Goal: Transaction & Acquisition: Book appointment/travel/reservation

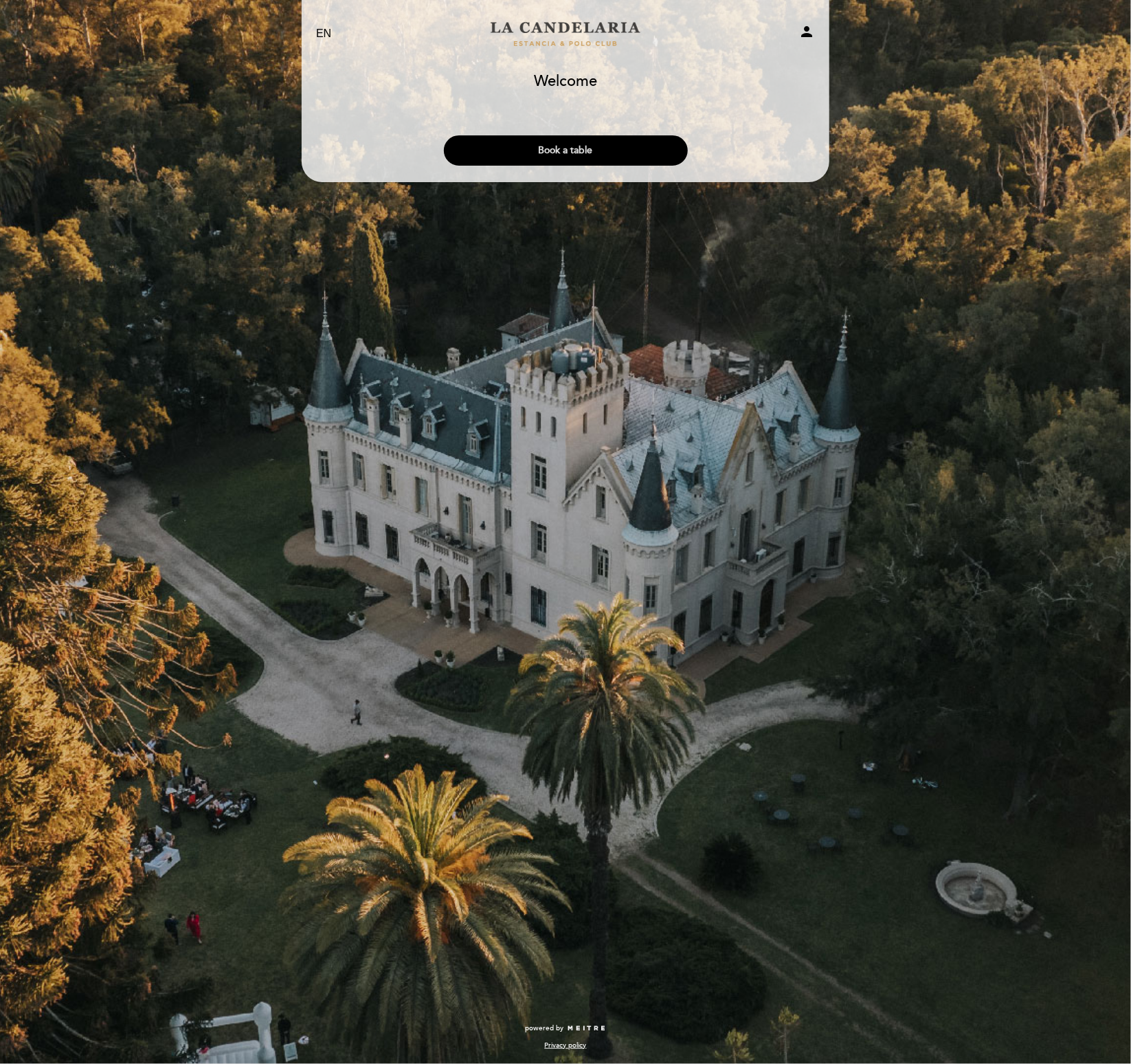
click at [566, 153] on button "Book a table" at bounding box center [566, 150] width 244 height 30
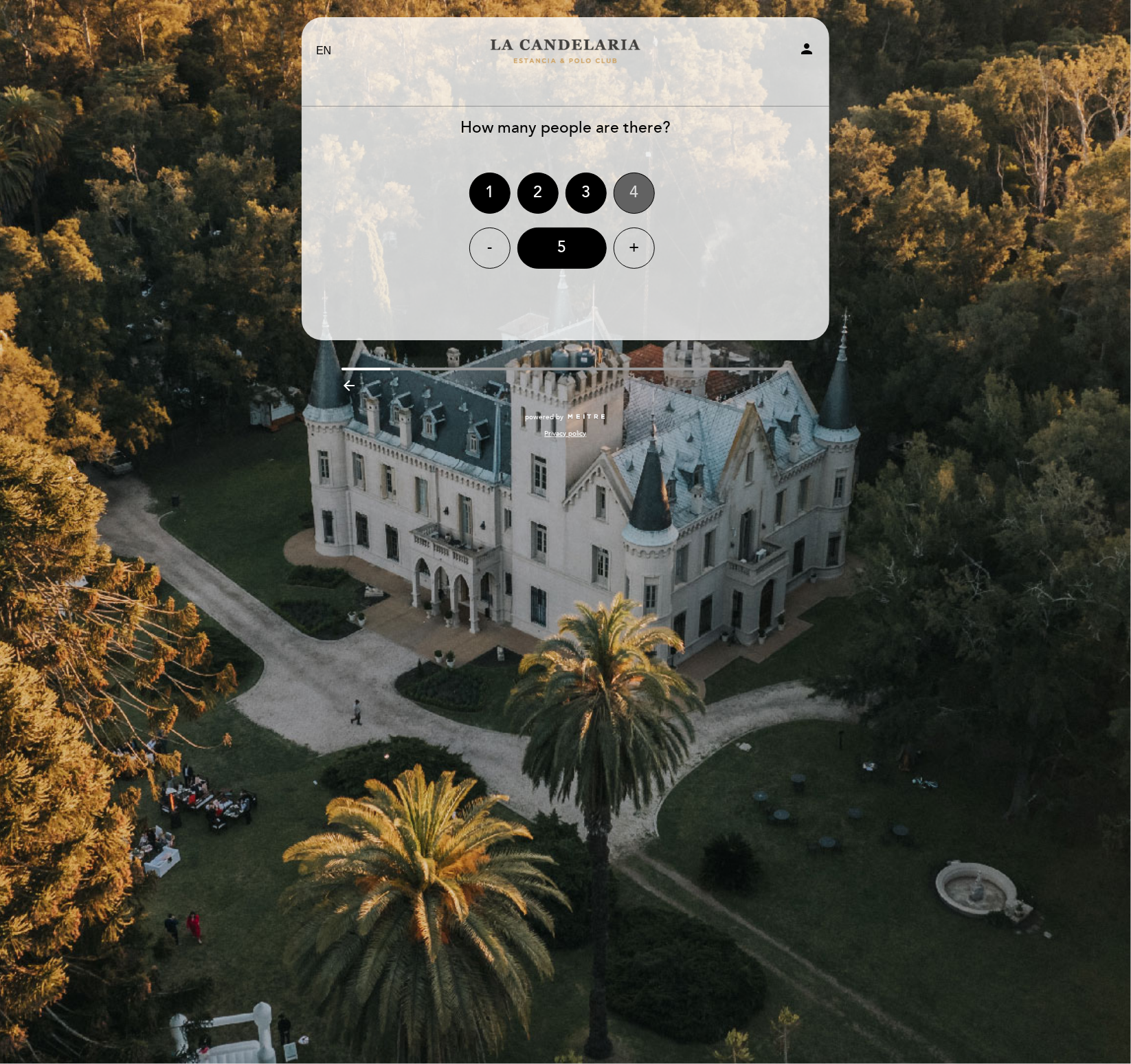
click at [630, 186] on div "4" at bounding box center [634, 192] width 41 height 41
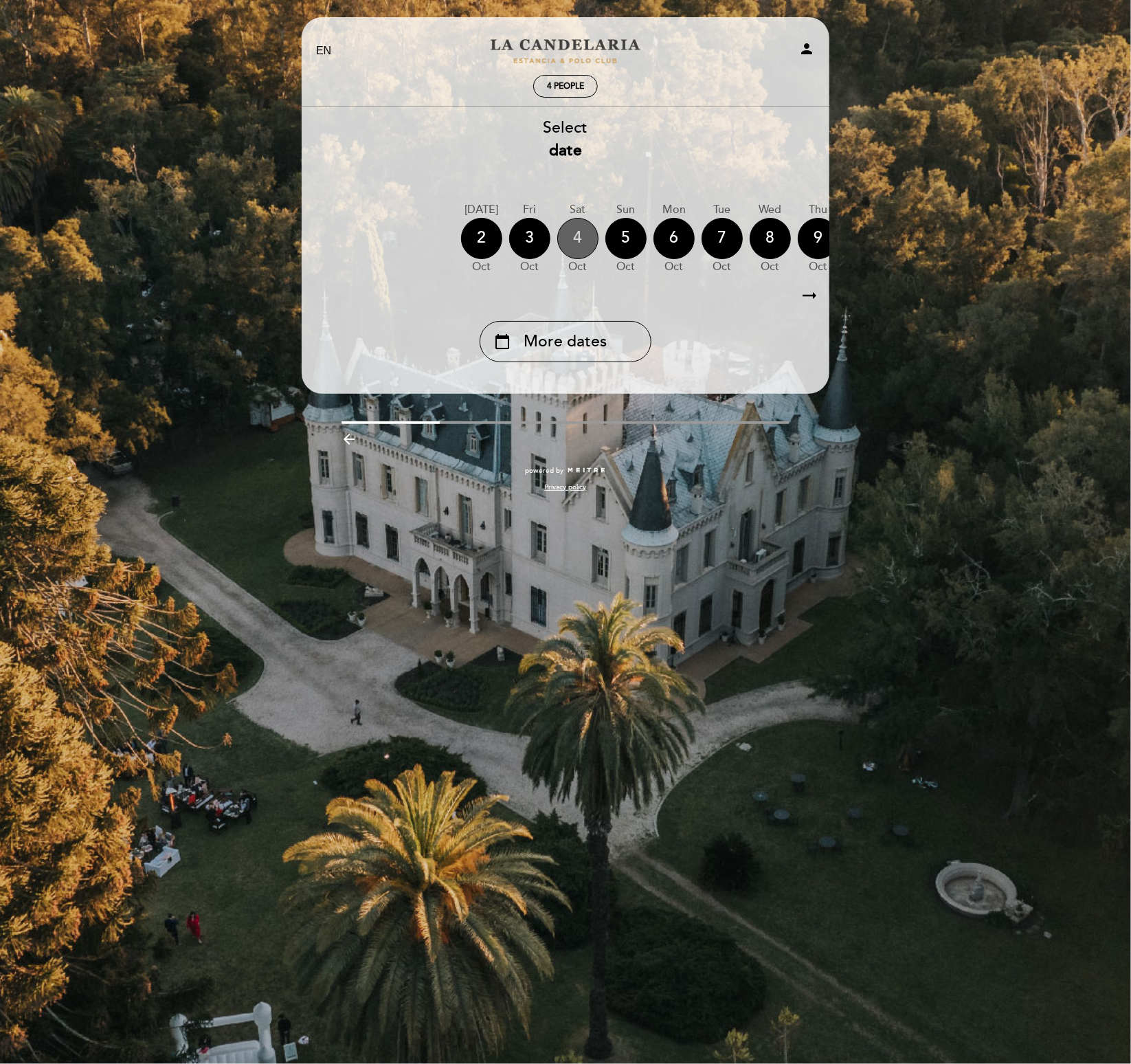
click at [582, 238] on div "4" at bounding box center [578, 238] width 41 height 41
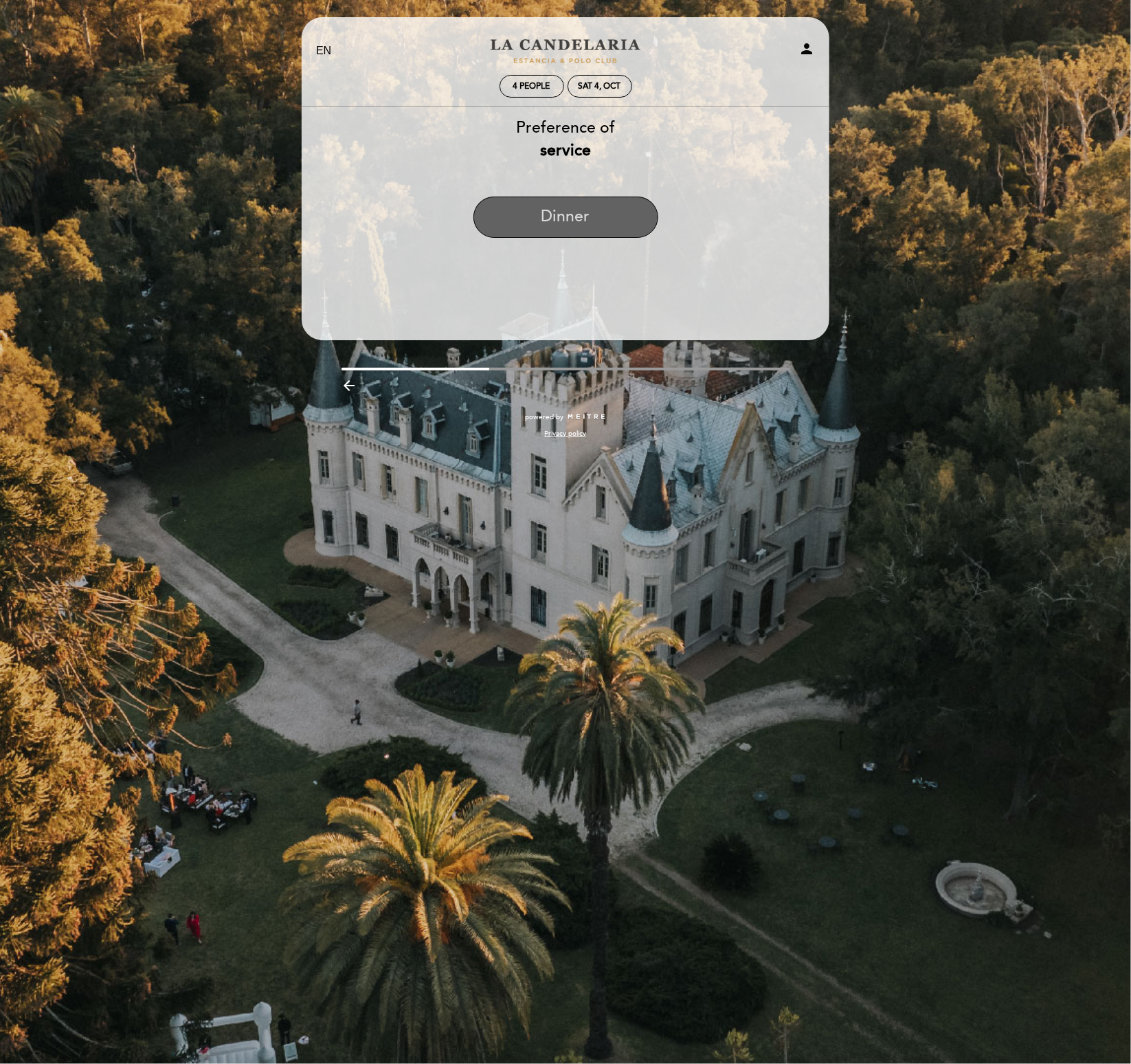
click at [555, 211] on button "Dinner" at bounding box center [566, 217] width 185 height 41
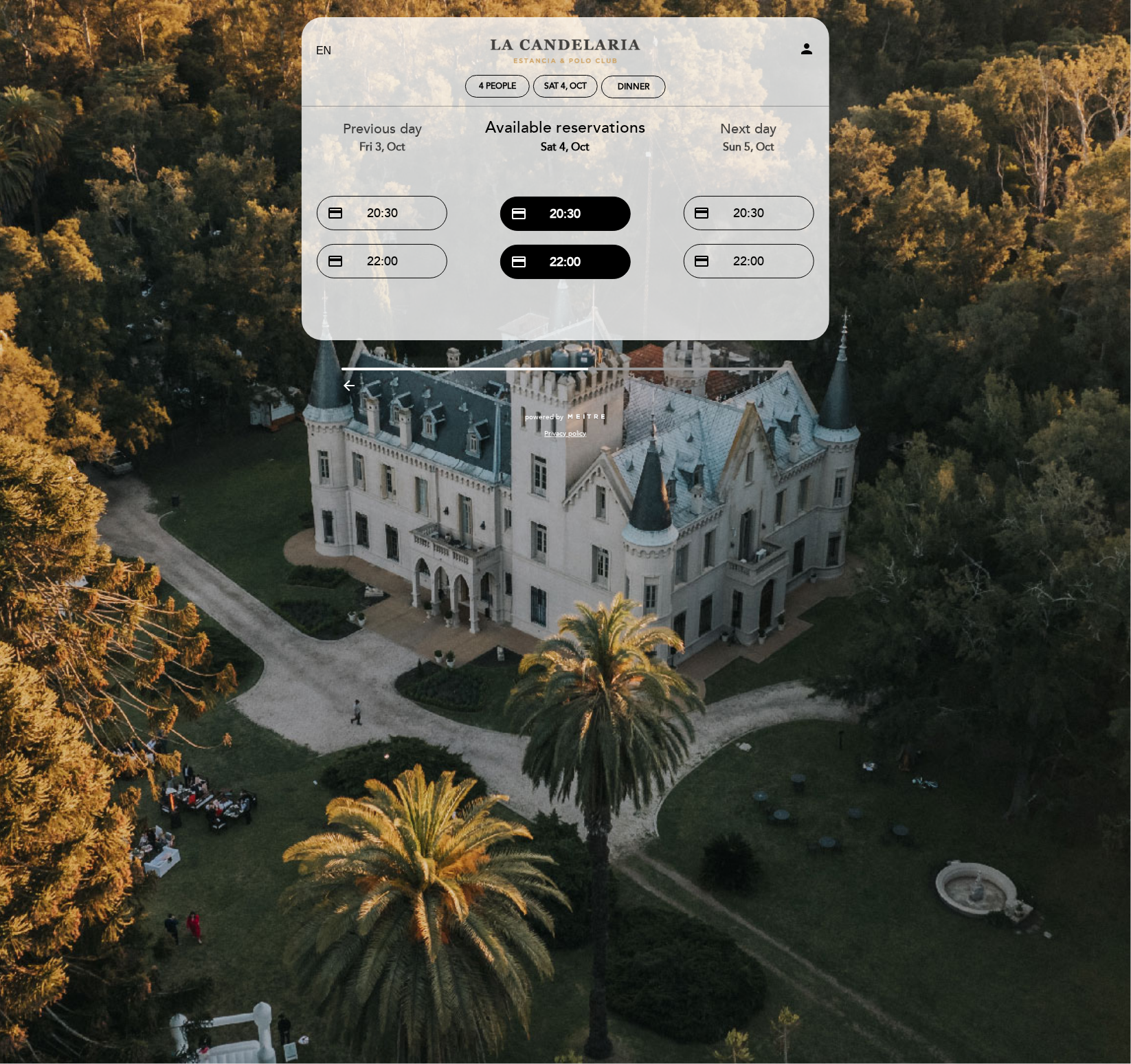
click at [805, 48] on icon "person" at bounding box center [807, 49] width 16 height 16
